Goal: Transaction & Acquisition: Download file/media

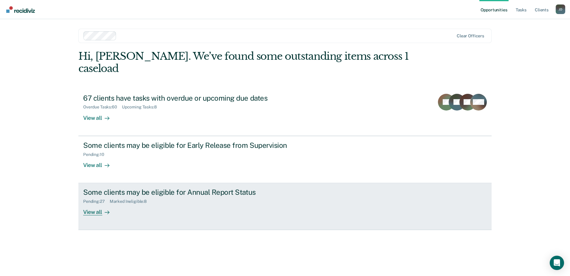
click at [89, 204] on div "View all" at bounding box center [99, 210] width 33 height 12
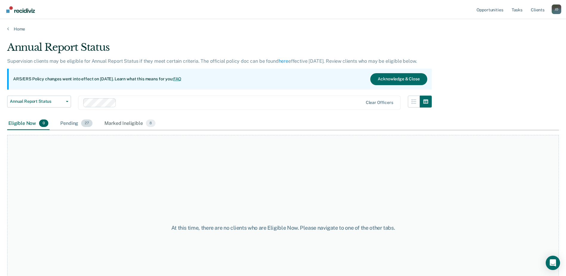
click at [68, 123] on div "Pending 27" at bounding box center [76, 123] width 35 height 13
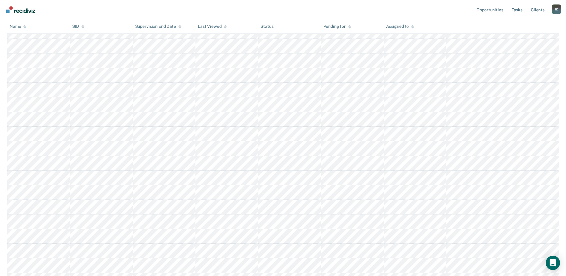
scroll to position [157, 0]
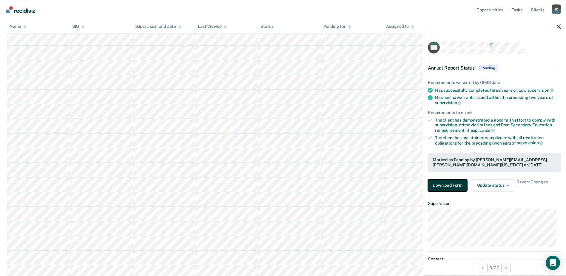
click at [457, 188] on button "Download Form" at bounding box center [447, 185] width 39 height 12
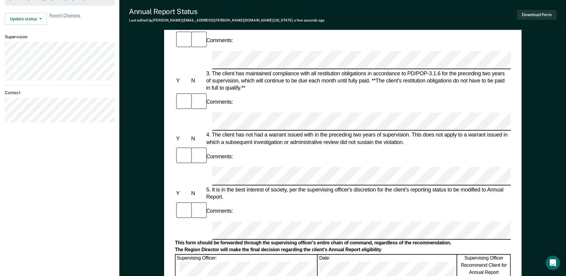
scroll to position [182, 0]
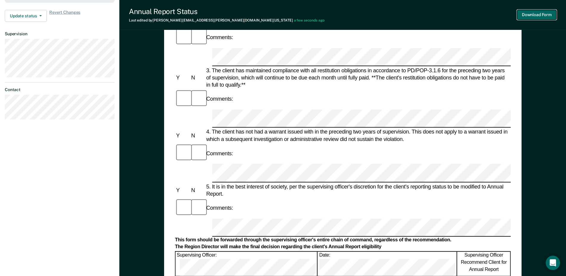
click at [537, 12] on button "Download Form" at bounding box center [536, 15] width 39 height 10
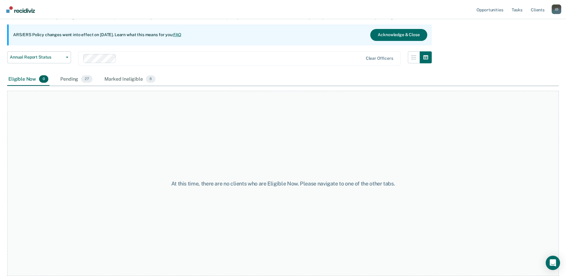
scroll to position [44, 0]
